Goal: Transaction & Acquisition: Subscribe to service/newsletter

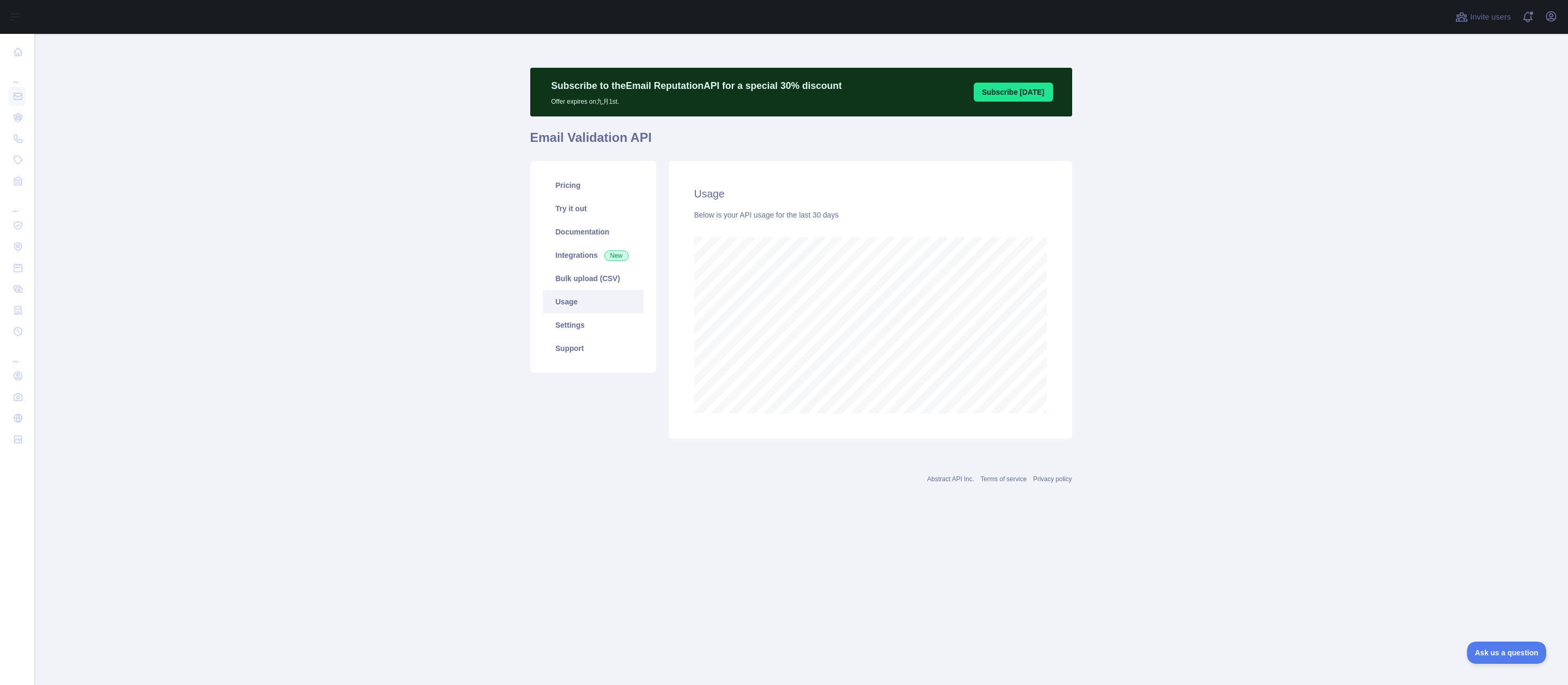
scroll to position [650, 1534]
click at [345, 192] on main "Subscribe to the Email Reputation API for a special 30 % discount Offer expires…" at bounding box center [800, 359] width 1534 height 650
click at [432, 235] on main "Subscribe to the Email Reputation API for a special 30 % discount Offer expires…" at bounding box center [800, 359] width 1534 height 650
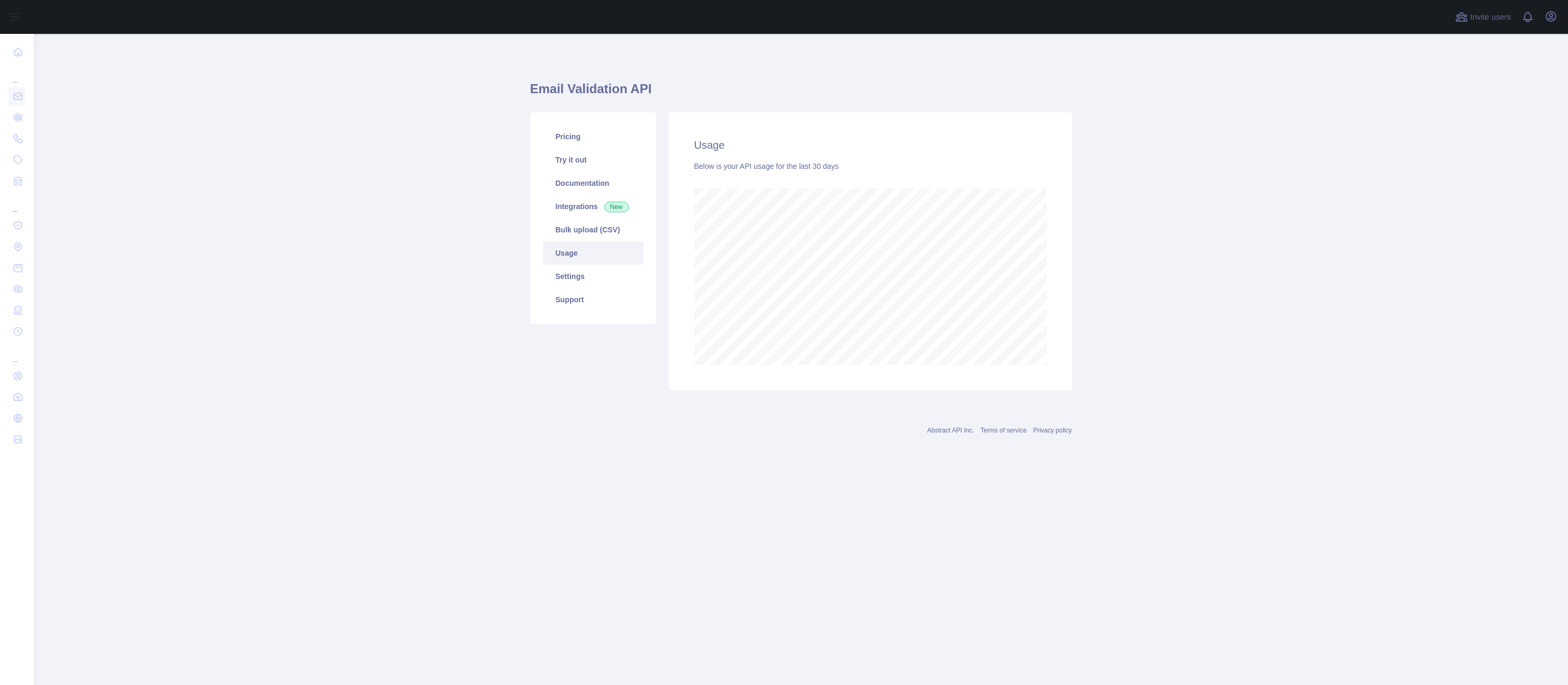
scroll to position [650, 1534]
click at [435, 162] on main "Email Validation API Pricing Try it out Documentation Integrations New Bulk upl…" at bounding box center [800, 359] width 1534 height 650
